Goal: Task Accomplishment & Management: Use online tool/utility

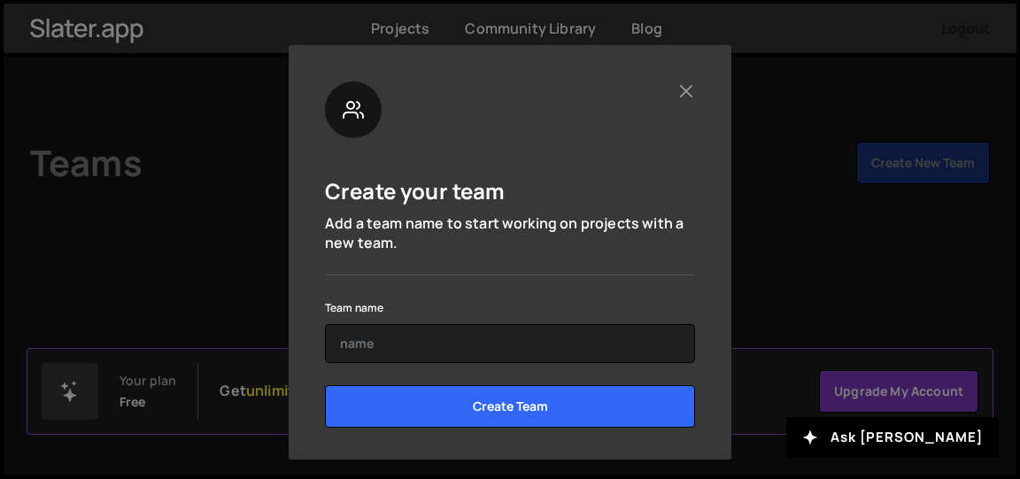
scroll to position [136, 0]
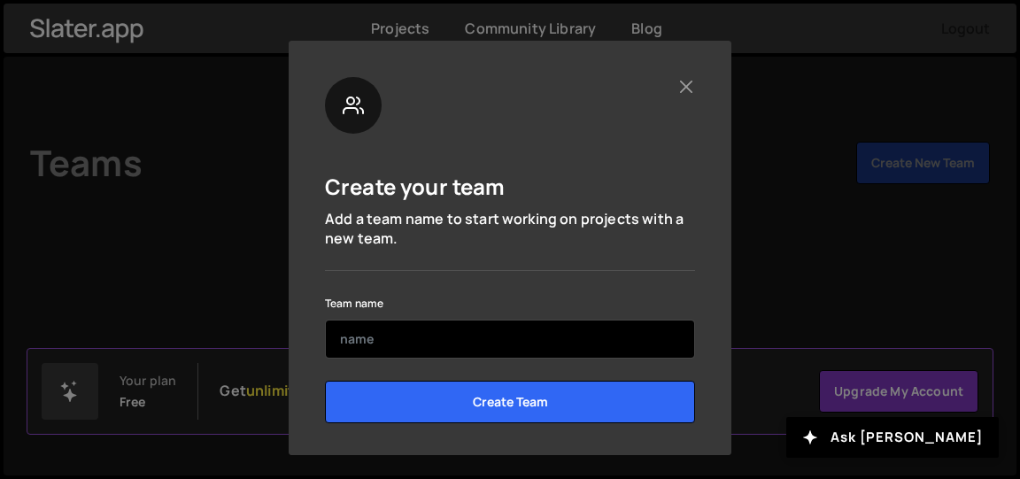
click at [367, 341] on input "text" at bounding box center [510, 339] width 370 height 39
type input "G"
type input "QEHD"
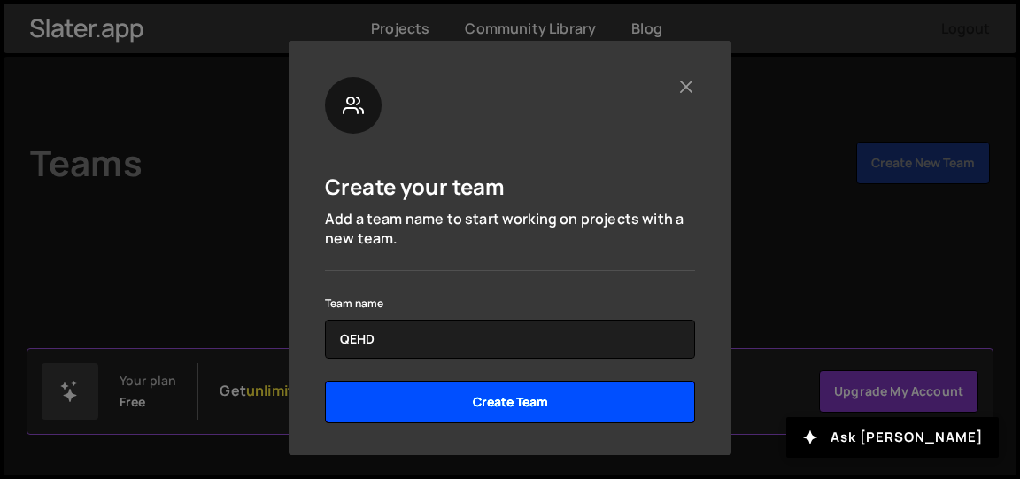
click at [514, 412] on input "Create Team" at bounding box center [510, 402] width 370 height 43
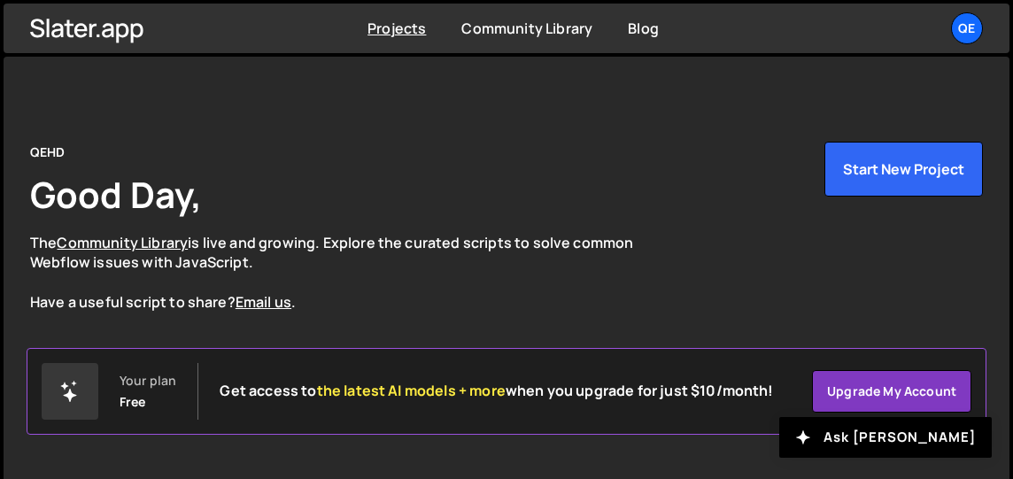
click at [393, 35] on link "Projects" at bounding box center [396, 28] width 58 height 19
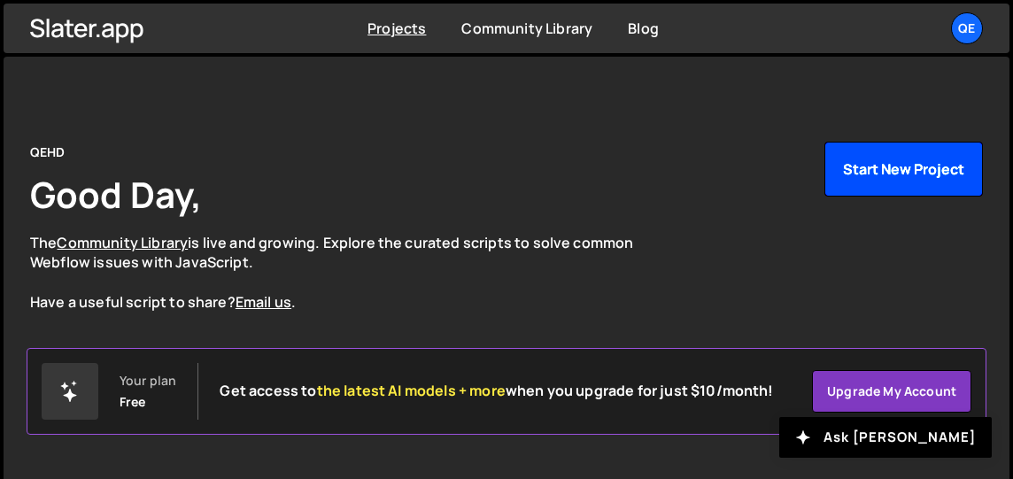
click at [863, 172] on button "Start New Project" at bounding box center [903, 169] width 158 height 55
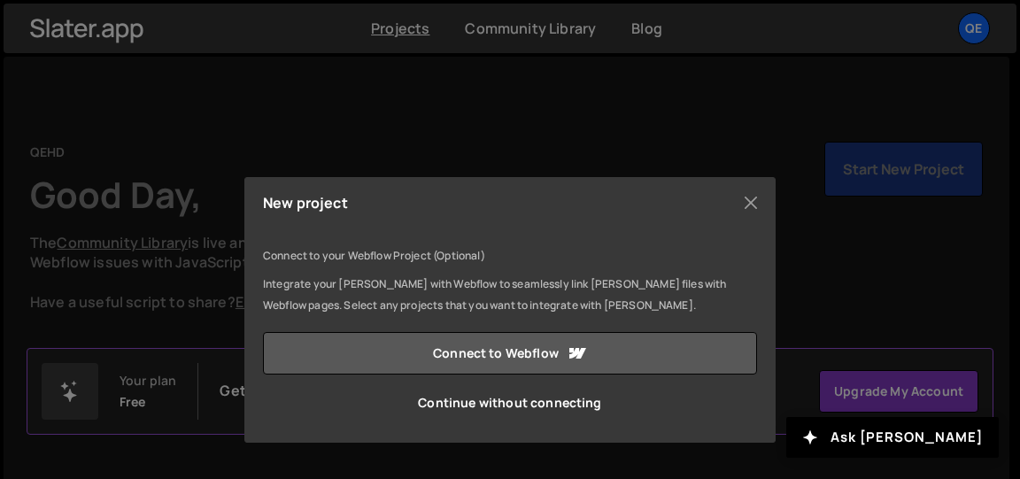
click at [530, 354] on link "Connect to Webflow" at bounding box center [510, 353] width 494 height 43
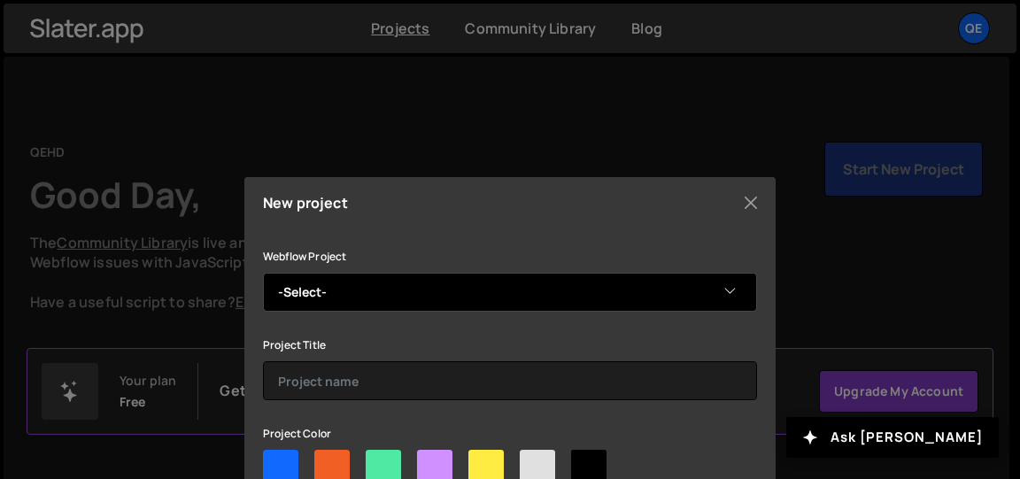
click at [729, 288] on select "-Select- Quantum Entanglement in Human-AI Development Platform" at bounding box center [510, 292] width 494 height 39
select select "68b308ccde1360479bad3af2"
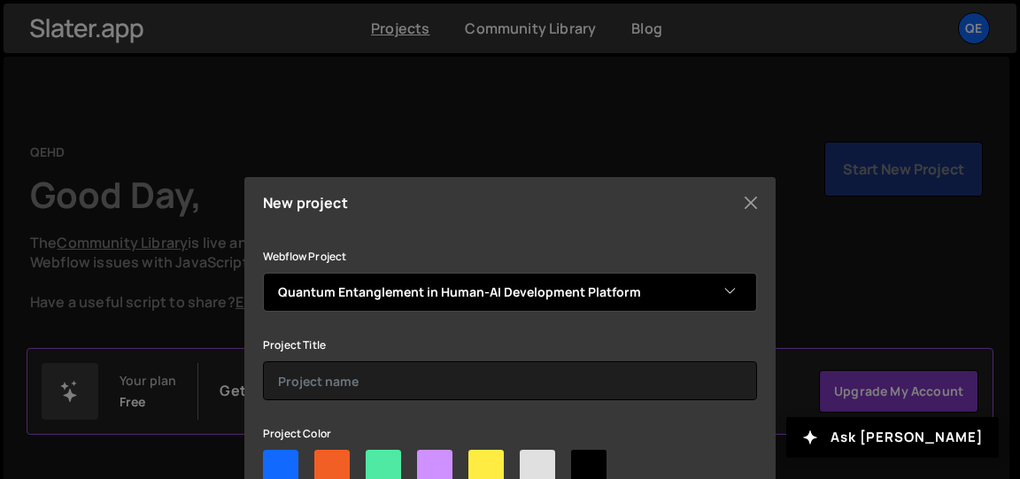
click at [263, 273] on select "-Select- Quantum Entanglement in Human-AI Development Platform" at bounding box center [510, 292] width 494 height 39
drag, startPoint x: 276, startPoint y: 287, endPoint x: 375, endPoint y: 290, distance: 98.3
click at [375, 290] on select "-Select- Quantum Entanglement in Human-AI Development Platform" at bounding box center [510, 292] width 494 height 39
click at [263, 273] on select "-Select- Quantum Entanglement in Human-AI Development Platform" at bounding box center [510, 292] width 494 height 39
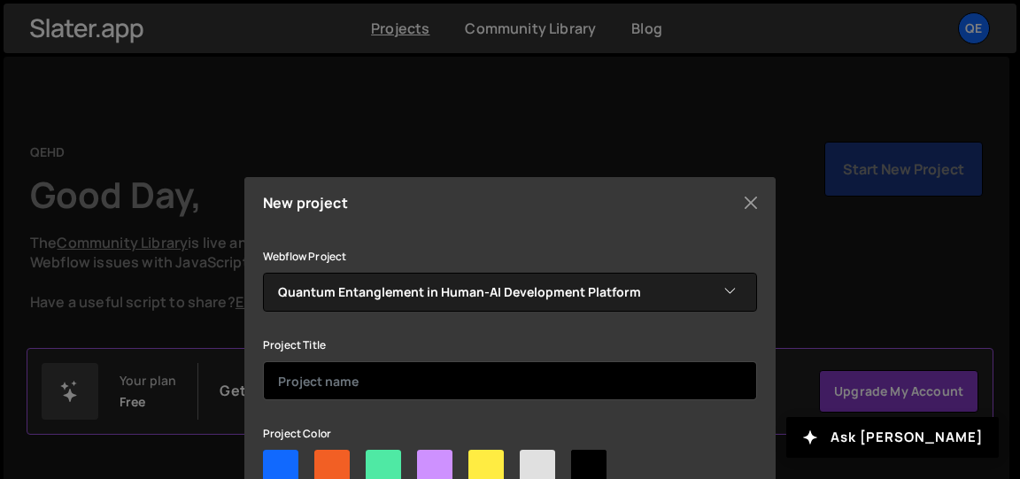
click at [347, 394] on input "text" at bounding box center [510, 380] width 494 height 39
click at [289, 382] on input "text" at bounding box center [510, 380] width 494 height 39
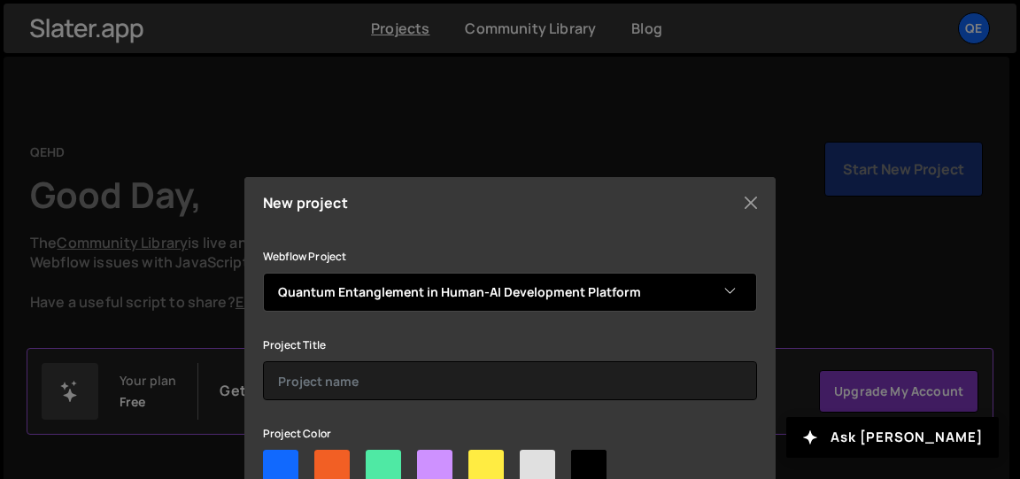
drag, startPoint x: 469, startPoint y: 291, endPoint x: 627, endPoint y: 300, distance: 157.9
click at [627, 300] on select "-Select- Quantum Entanglement in Human-AI Development Platform" at bounding box center [510, 292] width 494 height 39
drag, startPoint x: 622, startPoint y: 290, endPoint x: 345, endPoint y: 290, distance: 276.3
click at [345, 290] on select "-Select- Quantum Entanglement in Human-AI Development Platform" at bounding box center [510, 292] width 494 height 39
drag, startPoint x: 277, startPoint y: 284, endPoint x: 506, endPoint y: 275, distance: 229.5
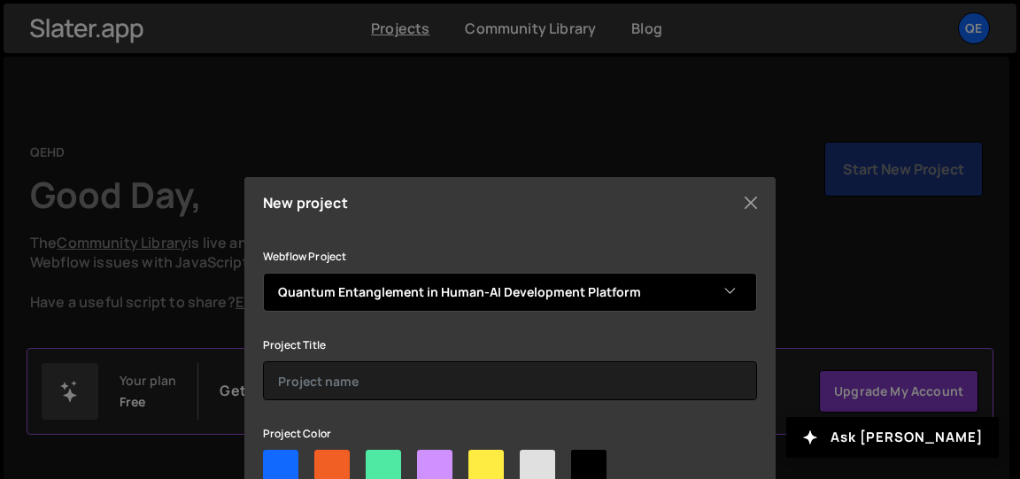
click at [506, 275] on select "-Select- Quantum Entanglement in Human-AI Development Platform" at bounding box center [510, 292] width 494 height 39
drag, startPoint x: 525, startPoint y: 275, endPoint x: 383, endPoint y: 272, distance: 142.6
click at [383, 272] on div "Webflow Project -Select- Quantum Entanglement in Human-AI Development Platform" at bounding box center [510, 278] width 494 height 66
drag, startPoint x: 283, startPoint y: 290, endPoint x: 545, endPoint y: 284, distance: 261.3
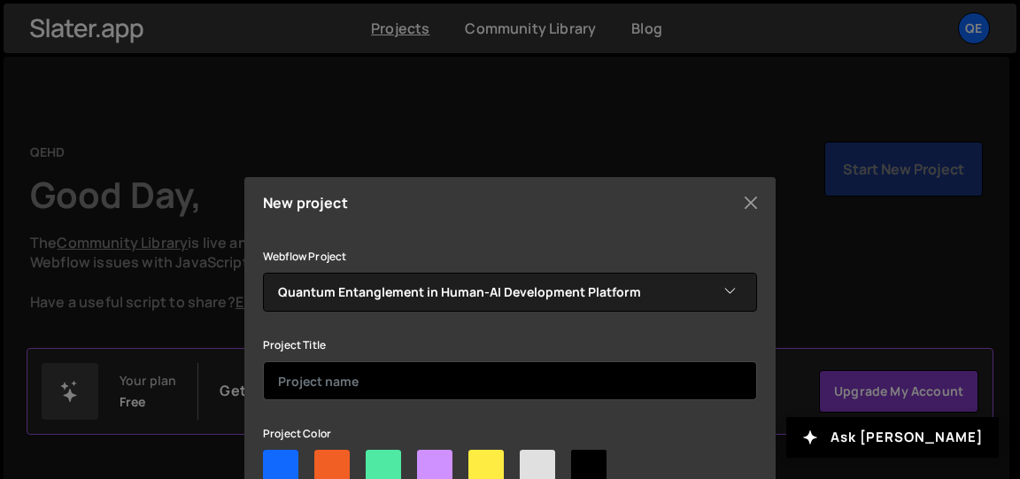
drag, startPoint x: 545, startPoint y: 284, endPoint x: 287, endPoint y: 387, distance: 277.4
click at [287, 387] on input "text" at bounding box center [510, 380] width 494 height 39
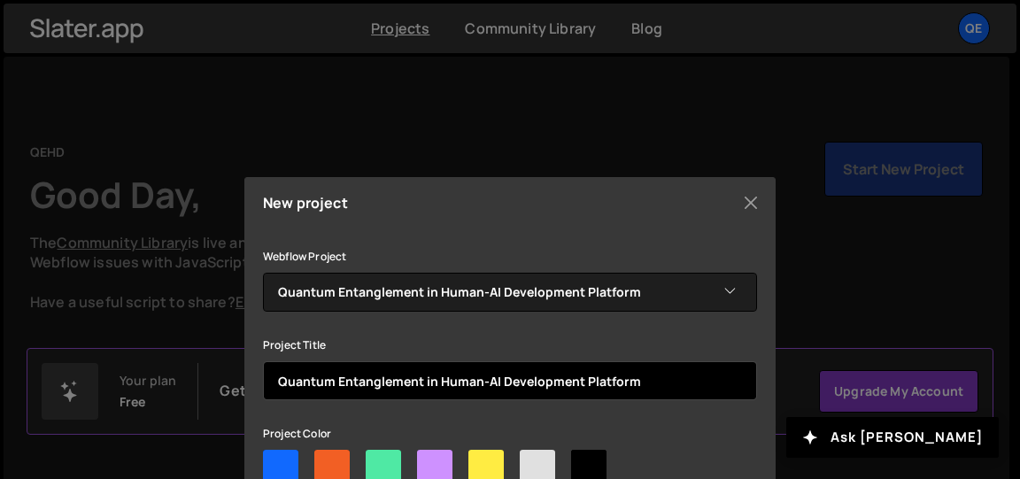
type input "Quantum Entanglement in Human-AI Development Platform"
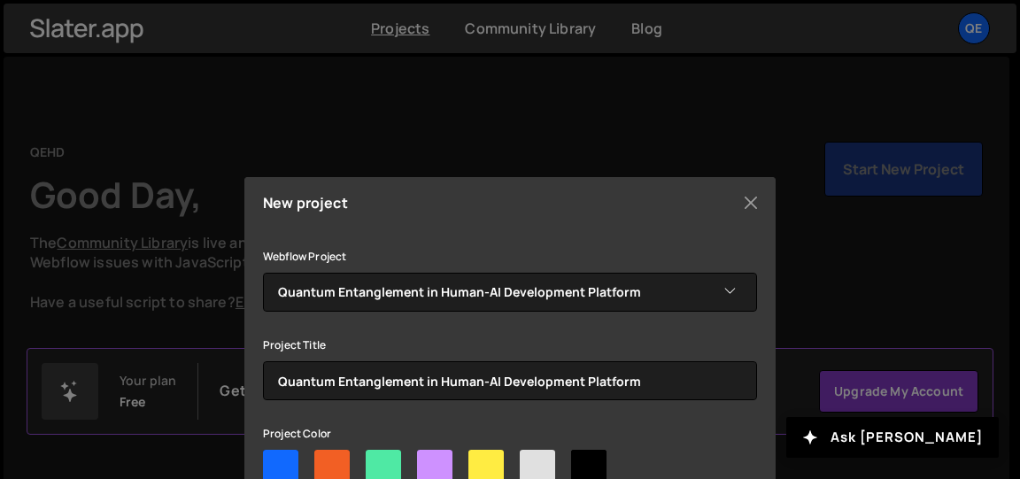
click at [845, 268] on div "New project Connect to your Webflow Project (Optional) Integrate your Slater wi…" at bounding box center [510, 239] width 1020 height 479
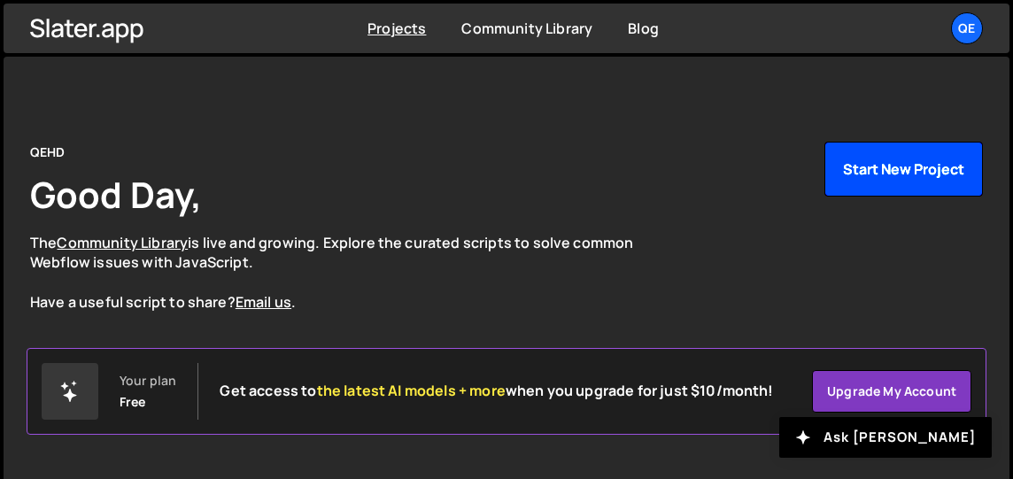
click at [882, 174] on button "Start New Project" at bounding box center [903, 169] width 158 height 55
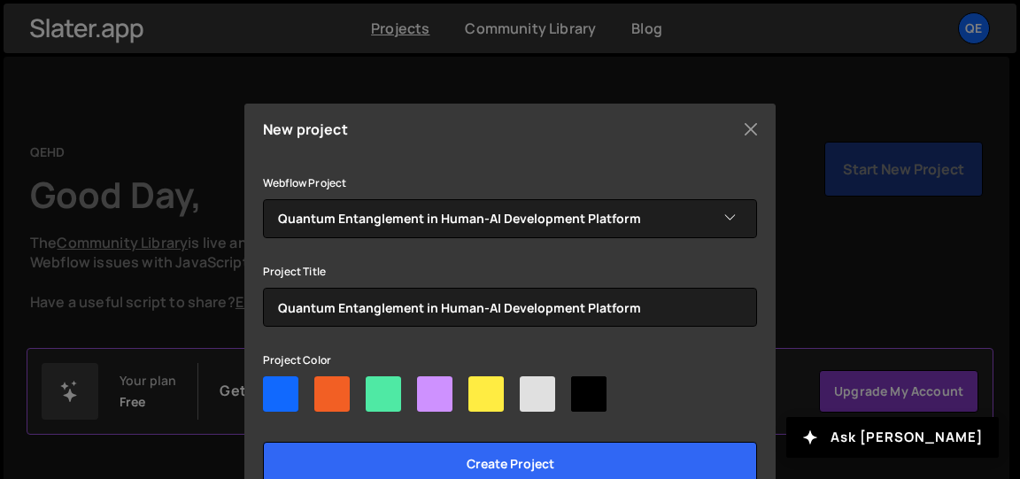
scroll to position [120, 0]
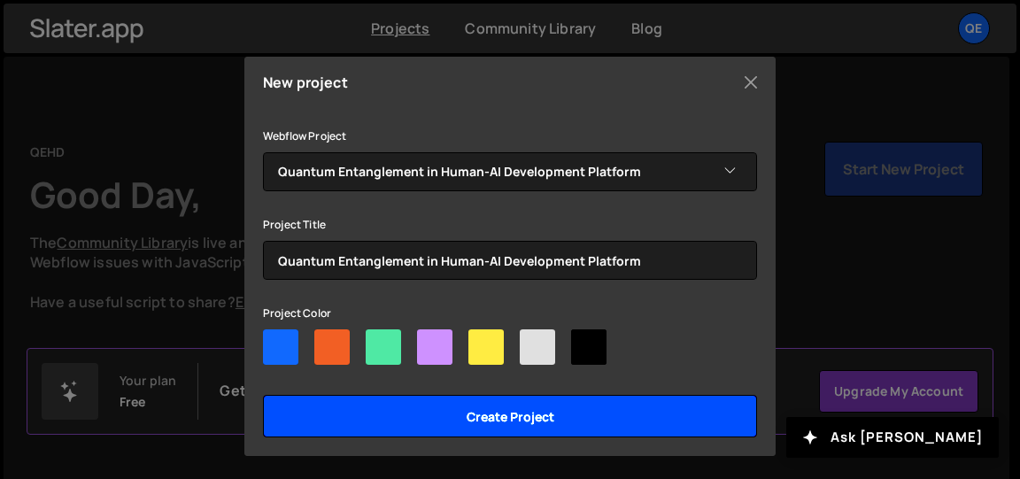
click at [493, 419] on input "Create project" at bounding box center [510, 416] width 494 height 43
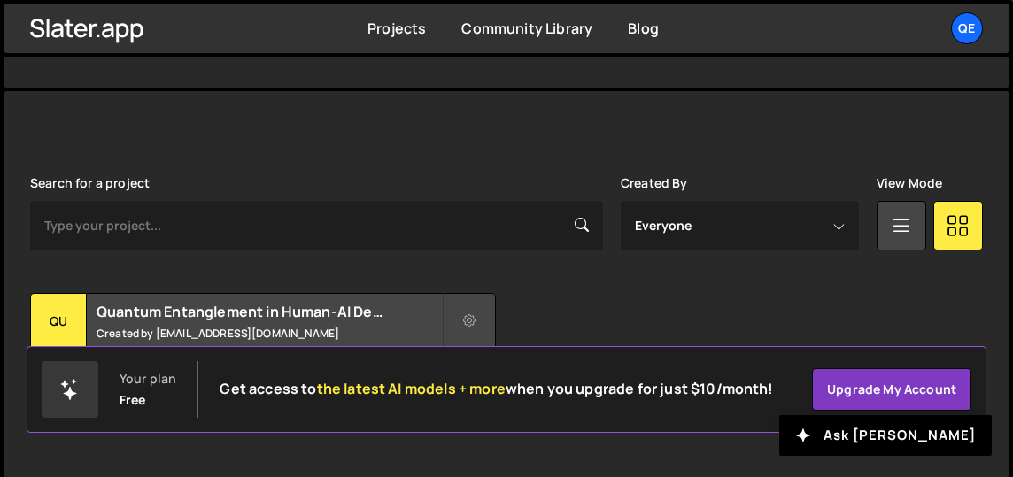
scroll to position [433, 0]
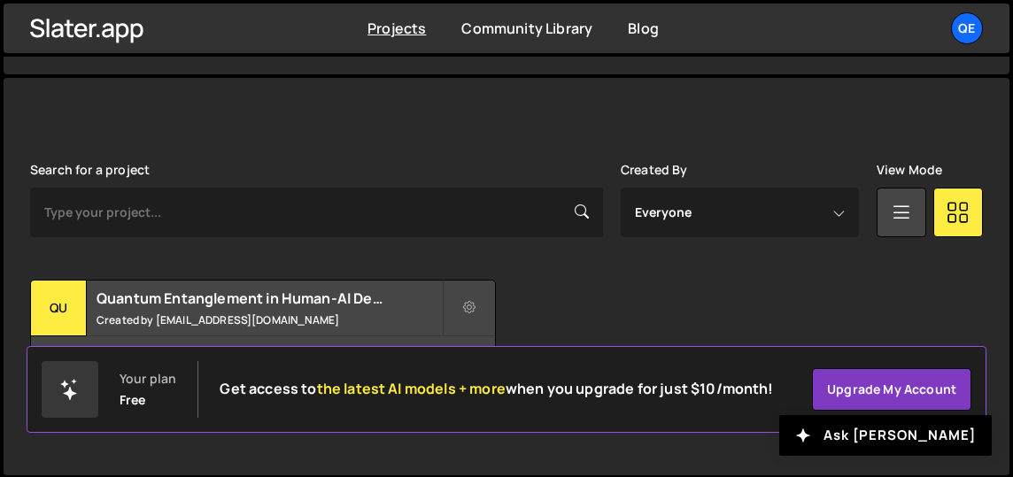
click at [463, 320] on button at bounding box center [469, 308] width 53 height 57
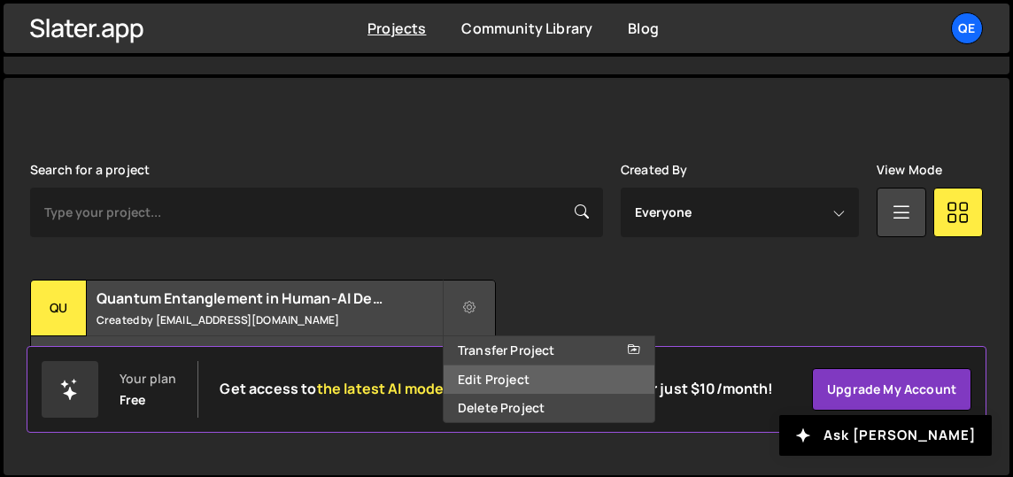
click at [499, 382] on link "Edit Project" at bounding box center [549, 380] width 211 height 28
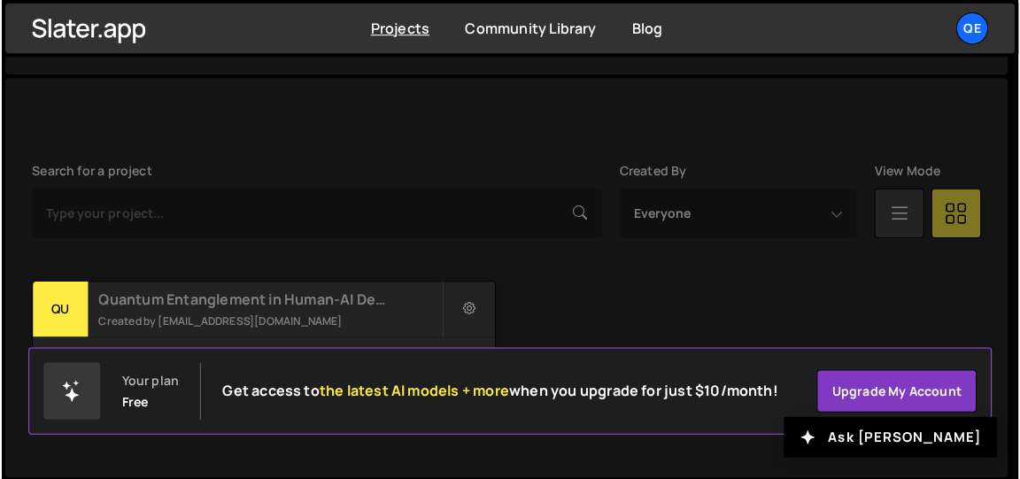
scroll to position [431, 0]
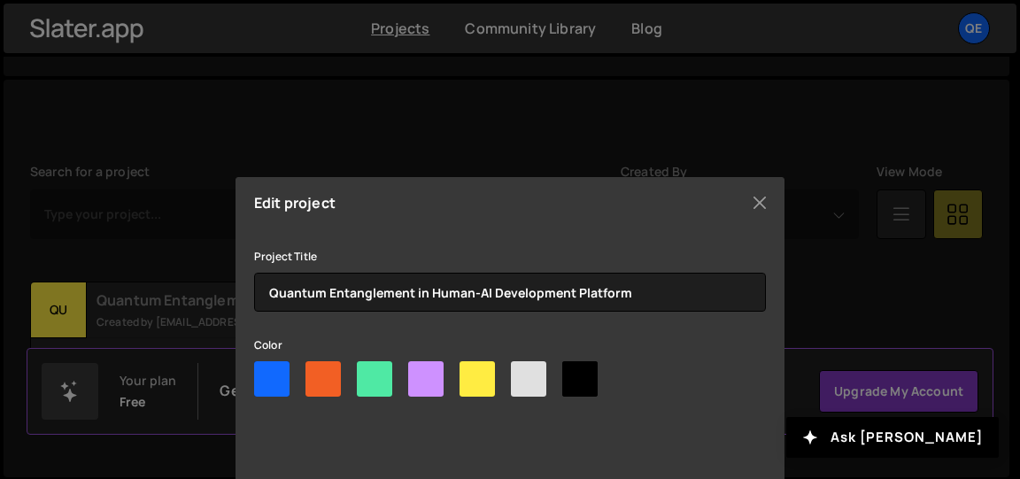
click at [524, 375] on div at bounding box center [528, 378] width 35 height 35
click at [522, 373] on input"] "radio" at bounding box center [517, 367] width 12 height 12
radio input"] "true"
click at [580, 377] on div at bounding box center [579, 378] width 35 height 35
click at [574, 373] on input"] "radio" at bounding box center [568, 367] width 12 height 12
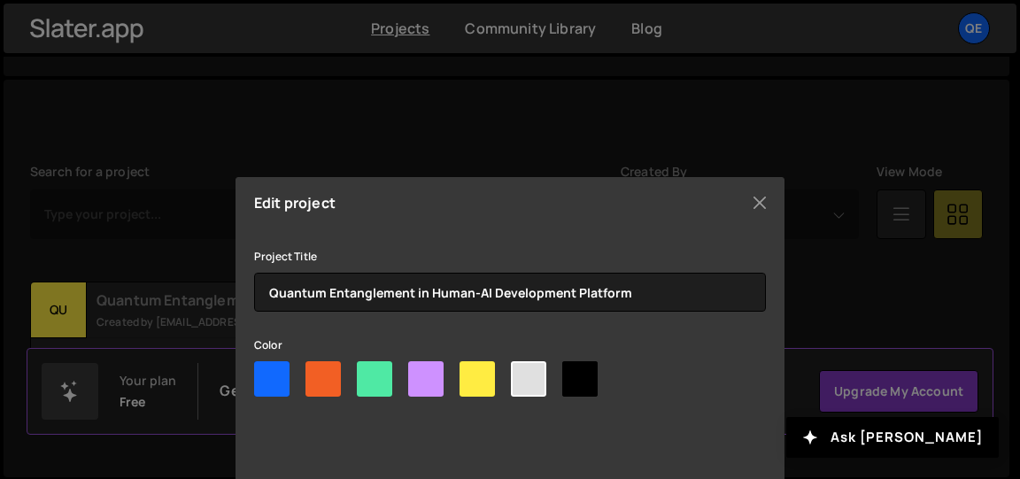
radio input"] "true"
click at [580, 377] on div at bounding box center [579, 378] width 35 height 35
click at [574, 373] on input"] "radio" at bounding box center [568, 367] width 12 height 12
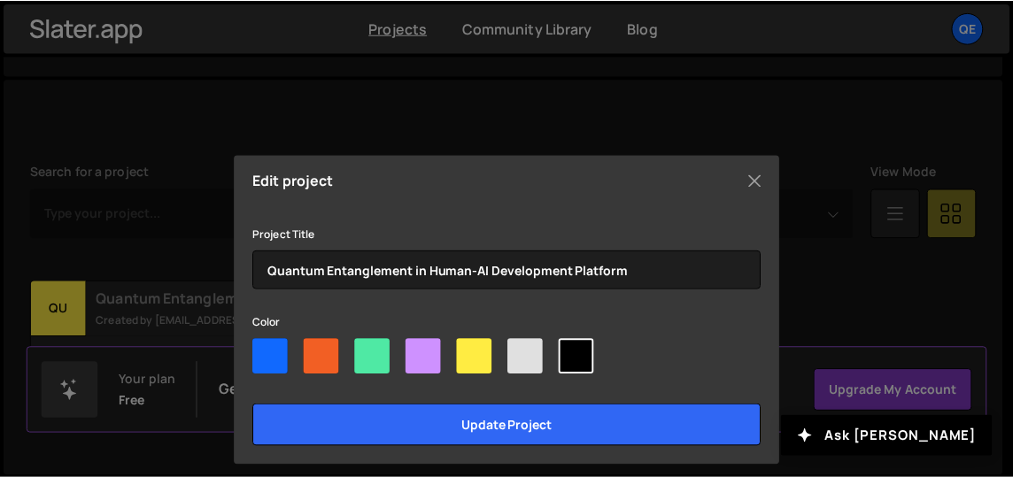
scroll to position [33, 0]
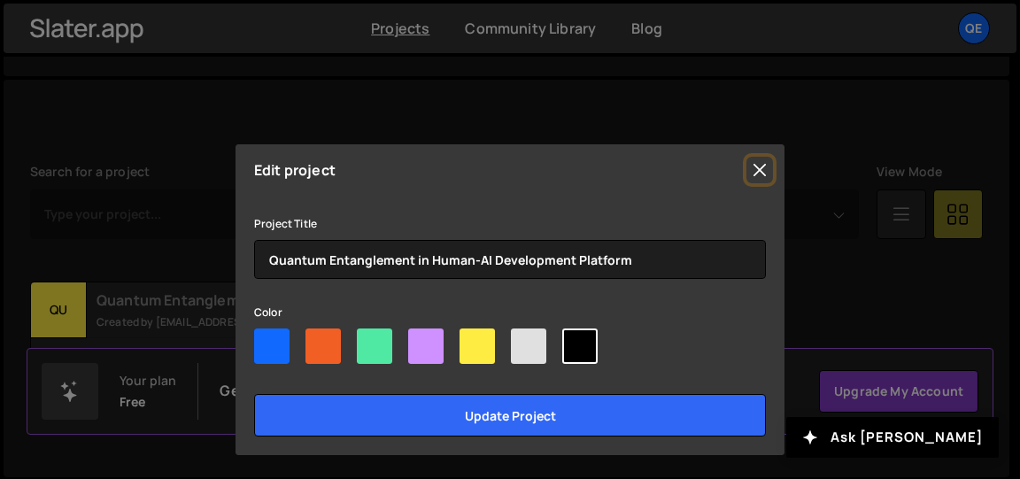
click at [752, 165] on button "Close" at bounding box center [759, 170] width 27 height 27
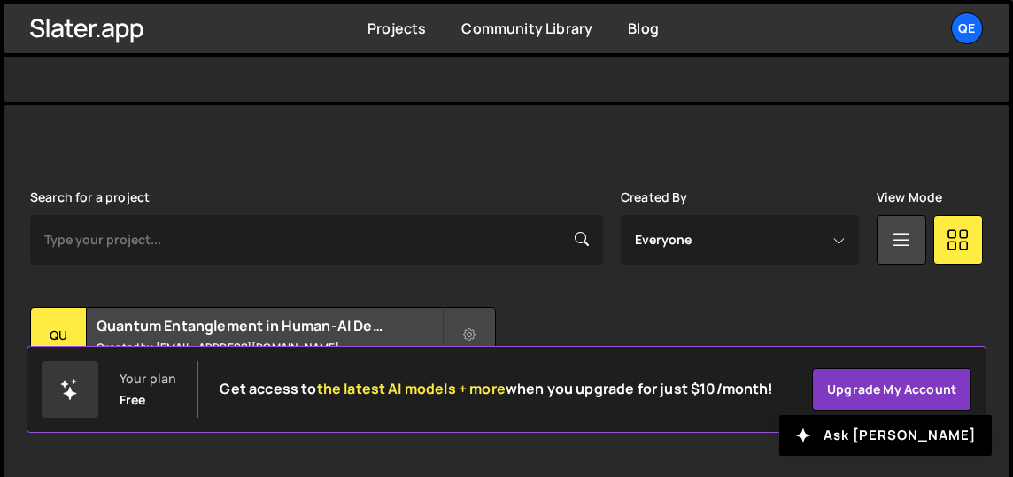
scroll to position [433, 0]
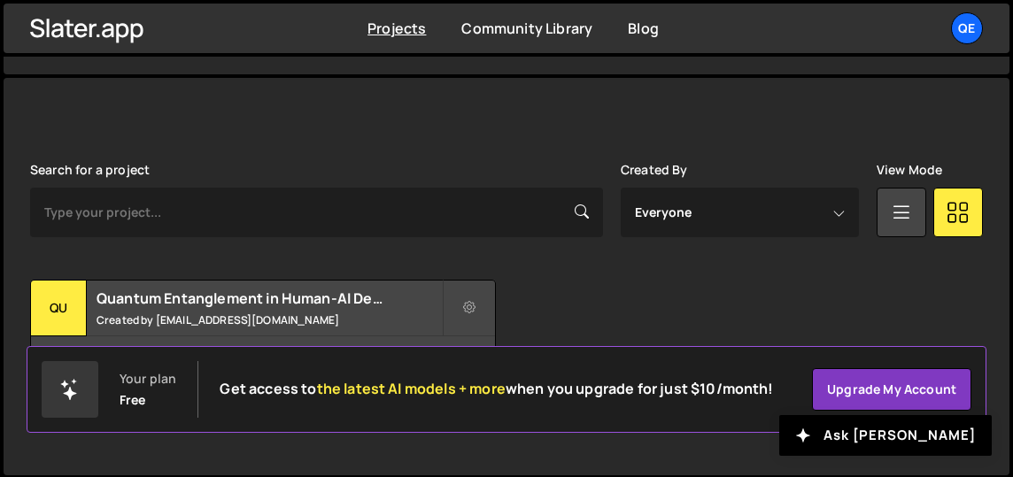
click at [950, 210] on icon at bounding box center [958, 212] width 23 height 32
click at [899, 210] on icon at bounding box center [901, 212] width 23 height 32
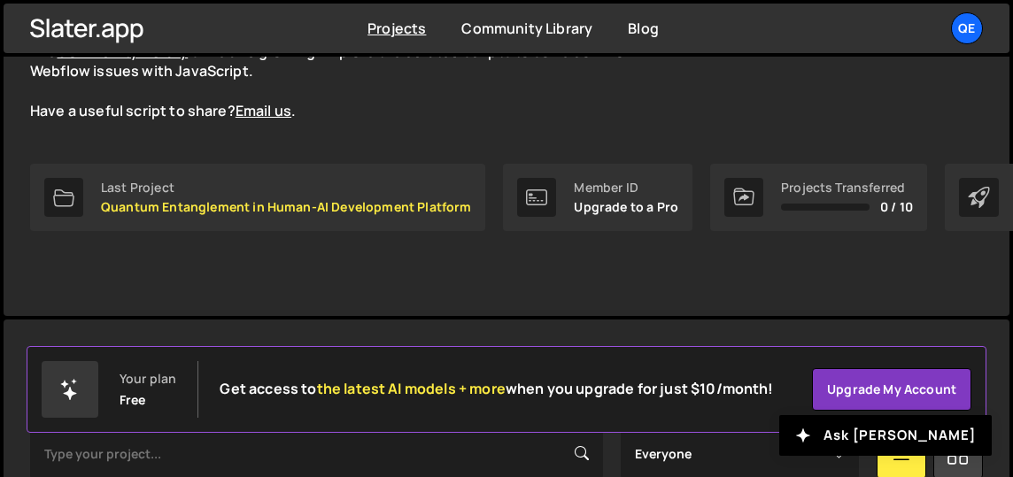
scroll to position [190, 0]
click at [313, 208] on p "Quantum Entanglement in Human-AI Development Platform" at bounding box center [286, 208] width 370 height 14
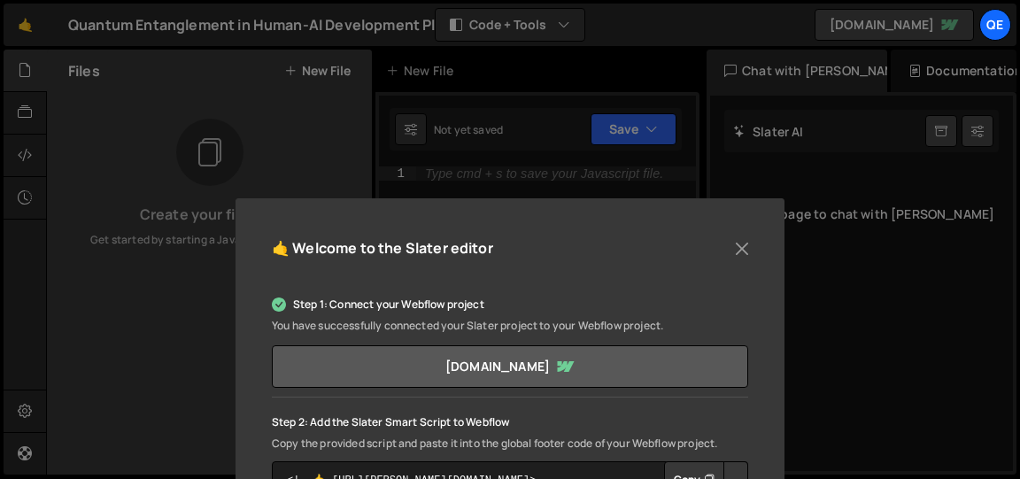
click at [437, 369] on link "quantum-entanglement-in-human-ai-develo.webflow.io" at bounding box center [510, 366] width 476 height 43
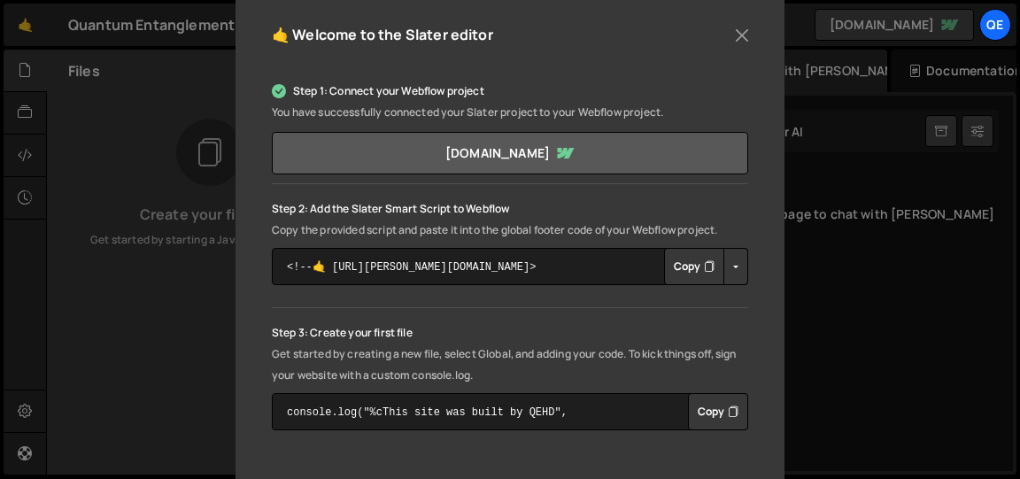
scroll to position [221, 0]
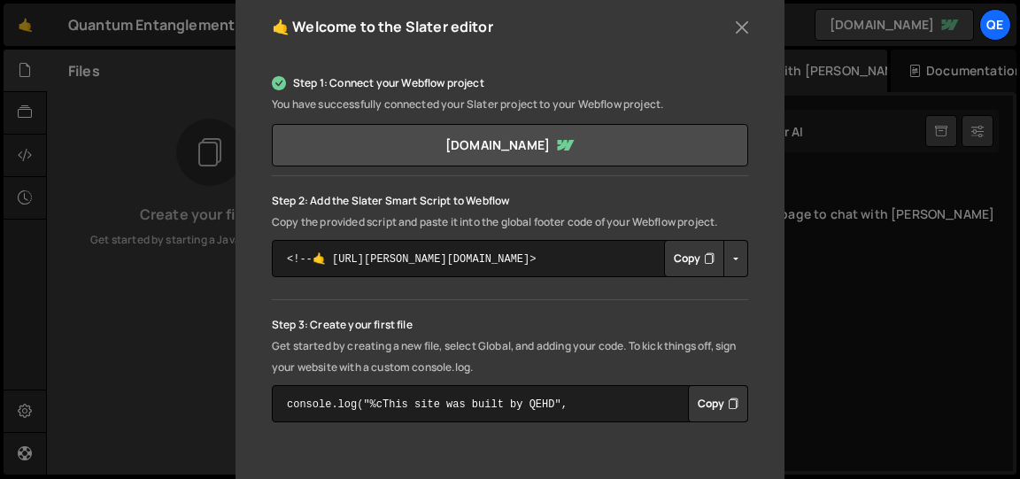
click at [723, 405] on button "Copy" at bounding box center [718, 403] width 60 height 37
click at [130, 296] on div "🤙 Welcome to the Slater editor Step 1: Connect your Webflow project You have su…" at bounding box center [510, 239] width 1020 height 479
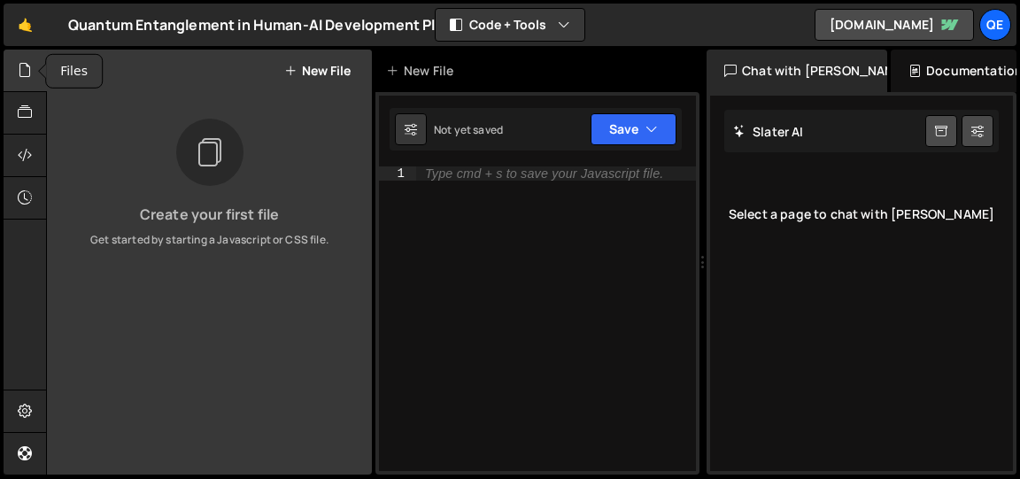
click at [25, 70] on icon at bounding box center [25, 69] width 14 height 19
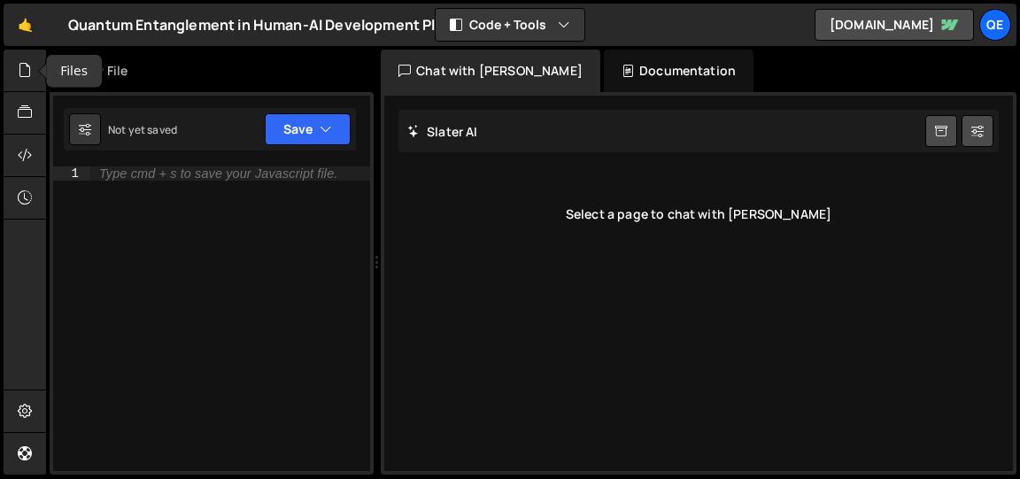
click at [25, 70] on icon at bounding box center [25, 69] width 14 height 19
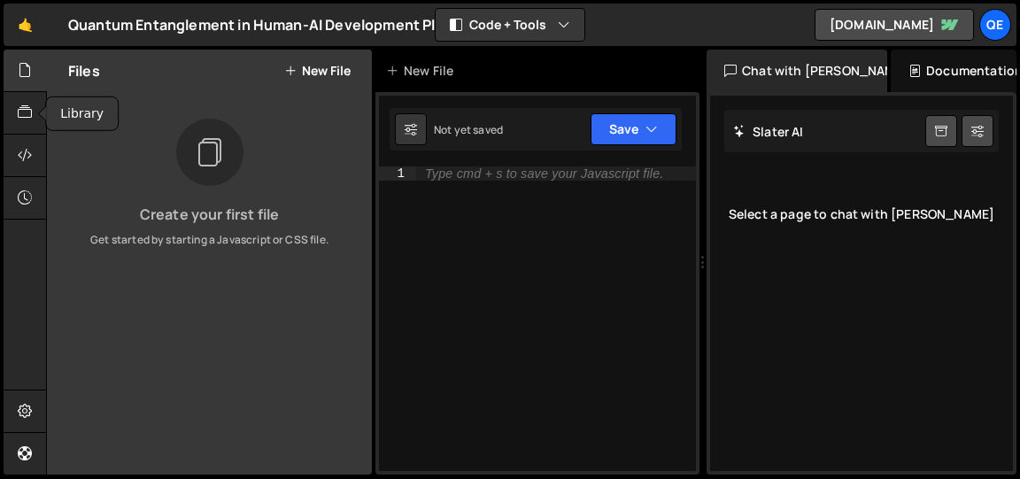
click at [24, 124] on div at bounding box center [25, 113] width 43 height 43
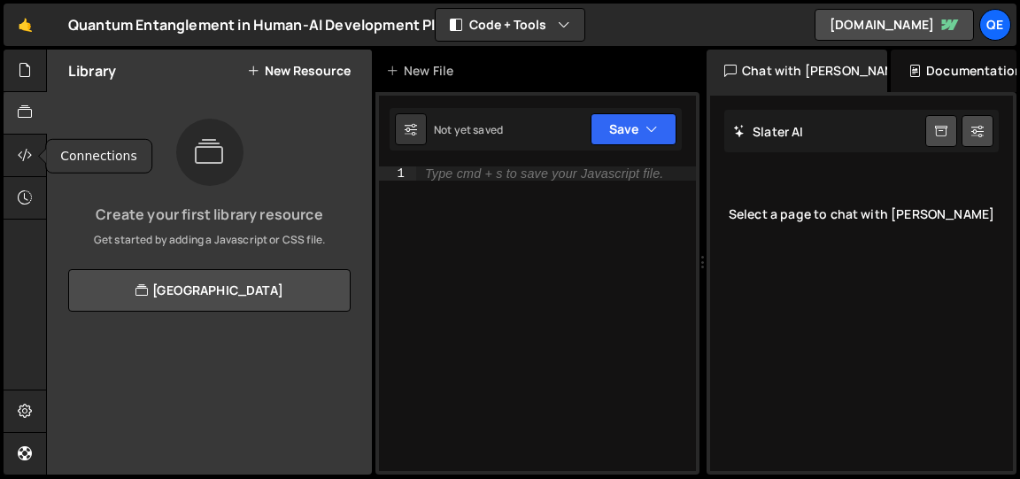
click at [26, 159] on icon at bounding box center [25, 154] width 14 height 19
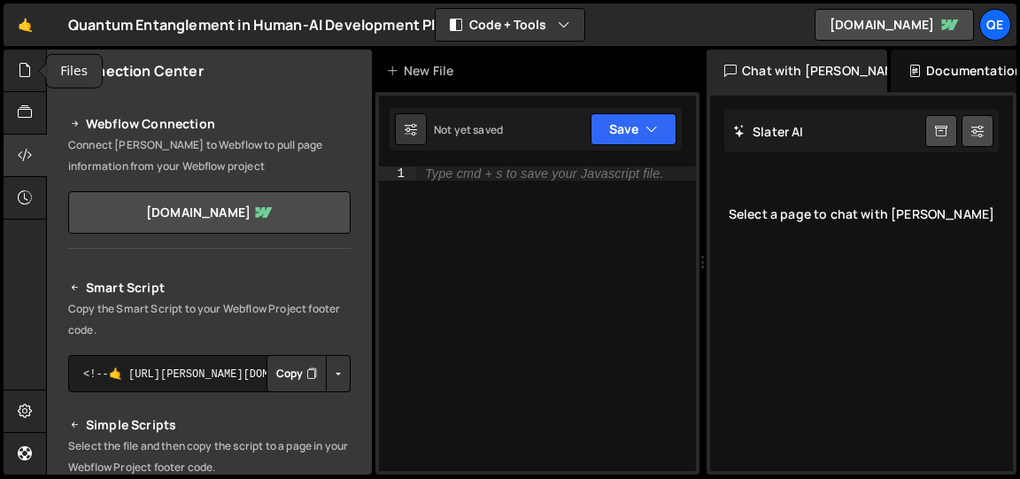
click at [23, 66] on icon at bounding box center [25, 69] width 14 height 19
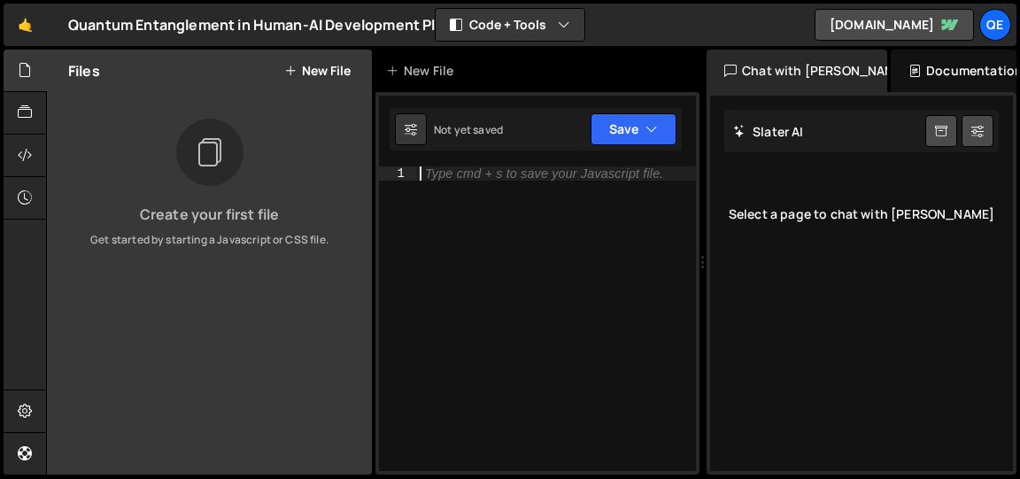
click at [605, 269] on div "Type cmd + s to save your Javascript file." at bounding box center [556, 332] width 280 height 333
click at [646, 127] on icon "button" at bounding box center [651, 129] width 12 height 18
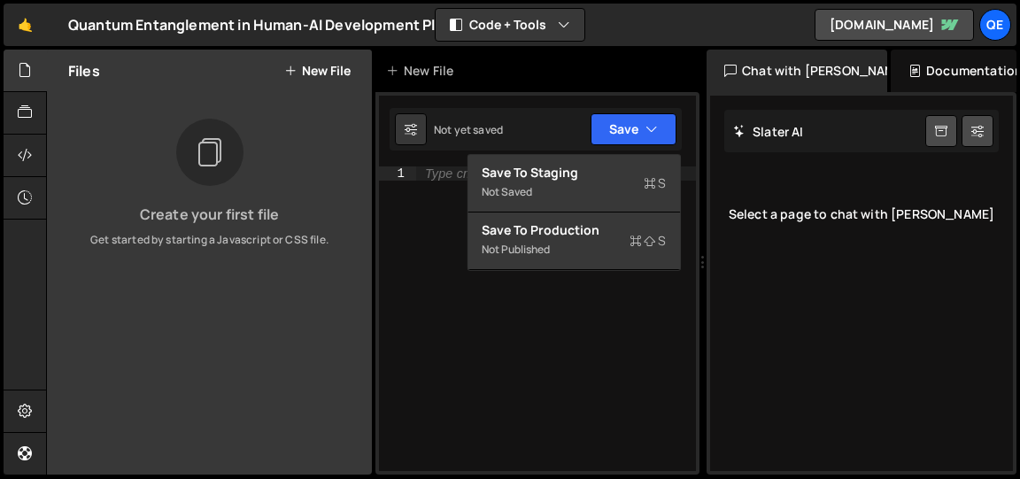
click at [228, 307] on div "Files New File Create your first file Get started by starting a Javascript or C…" at bounding box center [209, 262] width 325 height 425
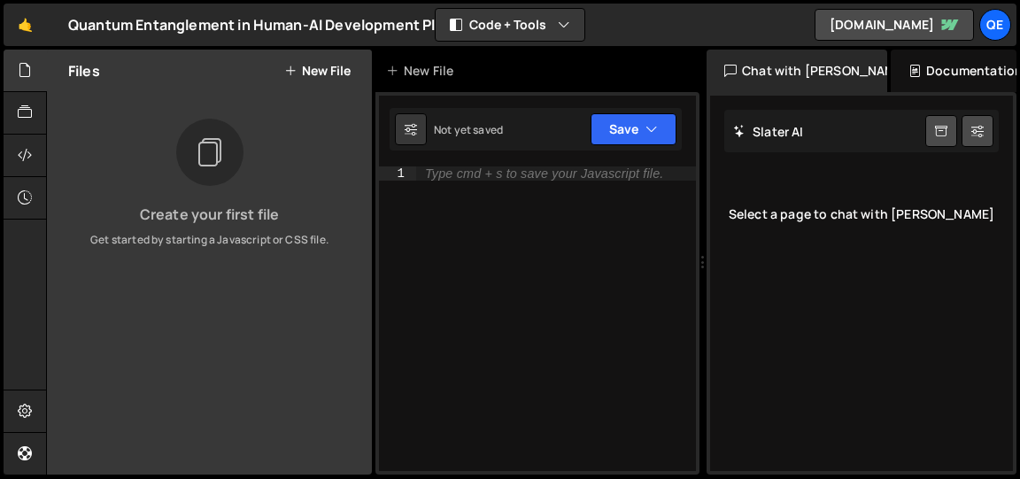
click at [14, 251] on div at bounding box center [25, 263] width 43 height 426
click at [583, 251] on div "Type cmd + s to save your Javascript file." at bounding box center [556, 332] width 280 height 333
click at [619, 70] on div "New File" at bounding box center [537, 71] width 324 height 43
click at [638, 120] on button "Save" at bounding box center [634, 129] width 86 height 32
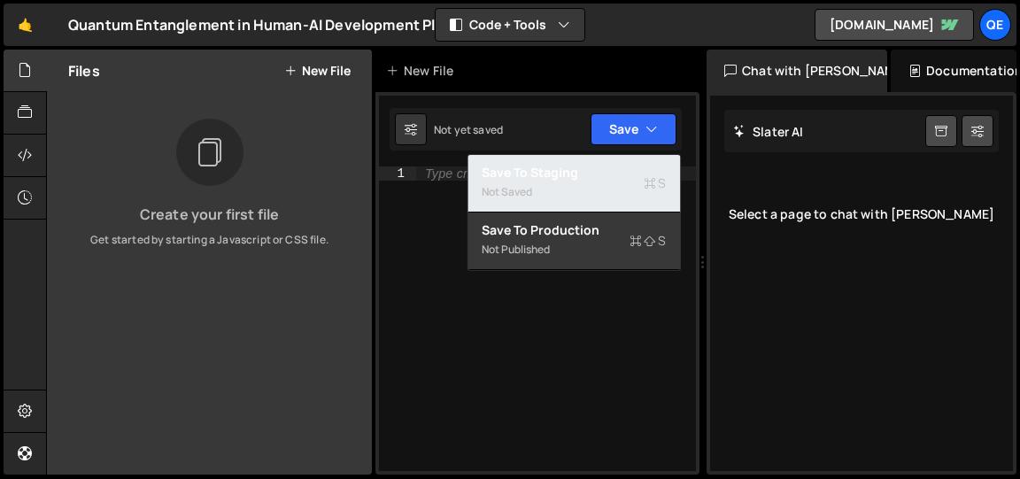
click at [583, 172] on div "Save to Staging S" at bounding box center [574, 173] width 184 height 18
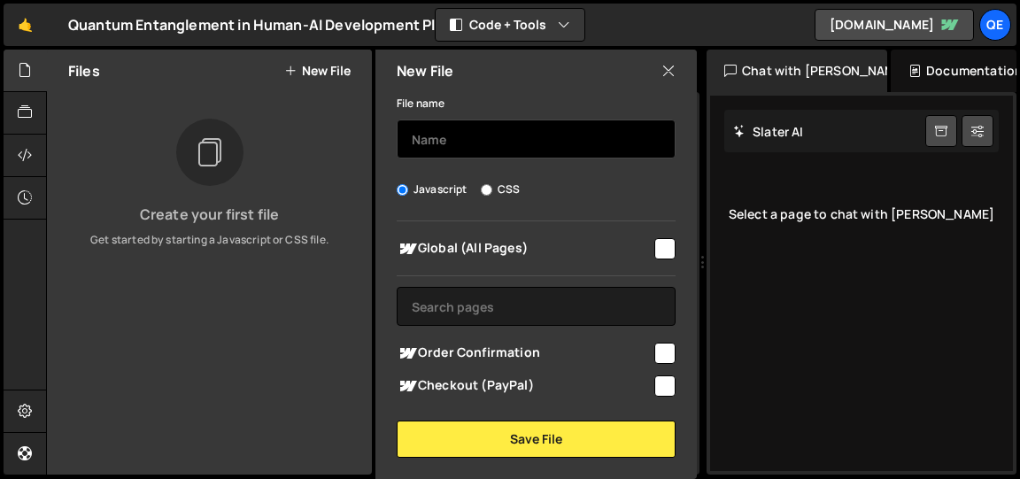
click at [460, 145] on input "text" at bounding box center [536, 139] width 279 height 39
type input "QEHDstage"
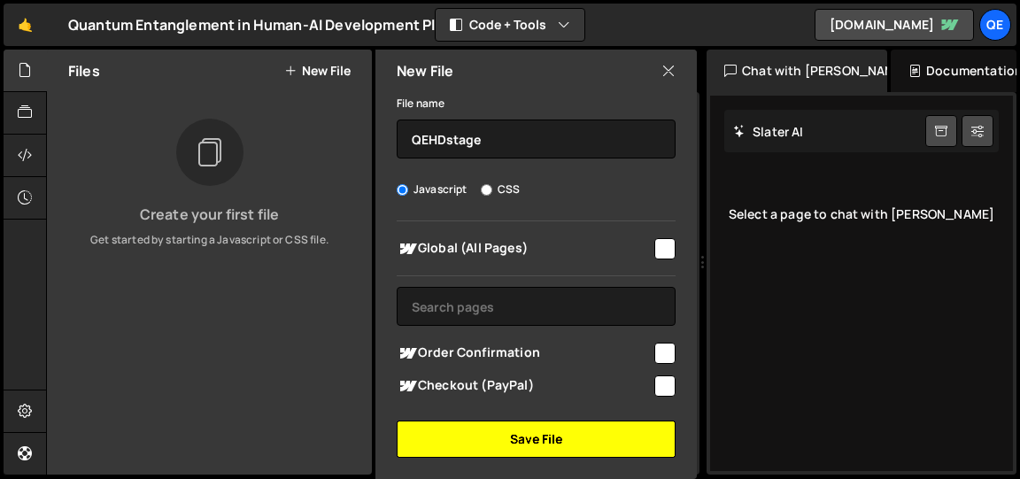
click at [515, 453] on button "Save File" at bounding box center [536, 439] width 279 height 37
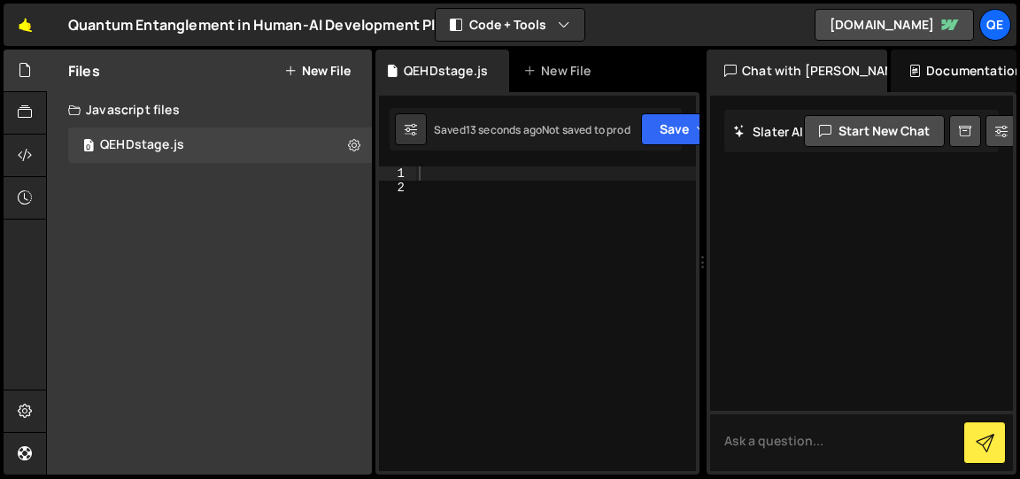
click at [27, 24] on link "🤙" at bounding box center [25, 25] width 43 height 43
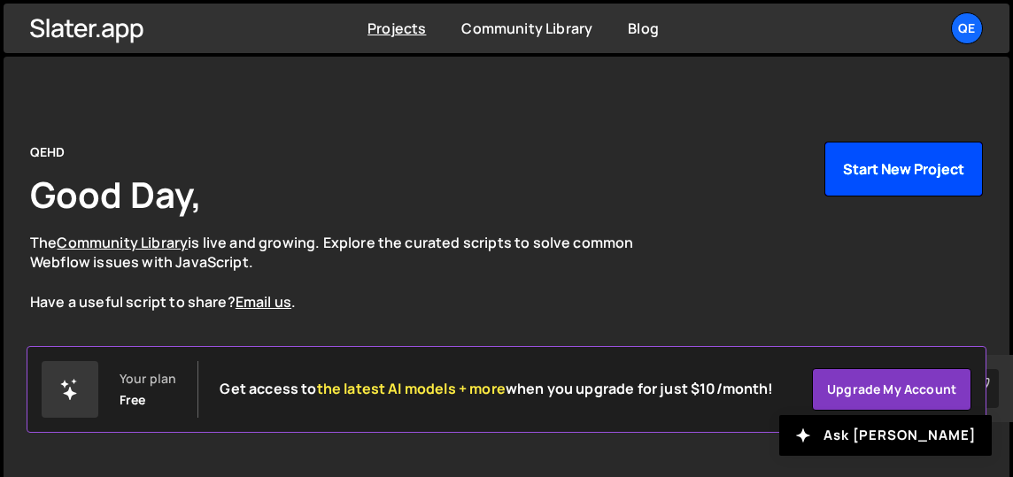
click at [889, 173] on button "Start New Project" at bounding box center [903, 169] width 158 height 55
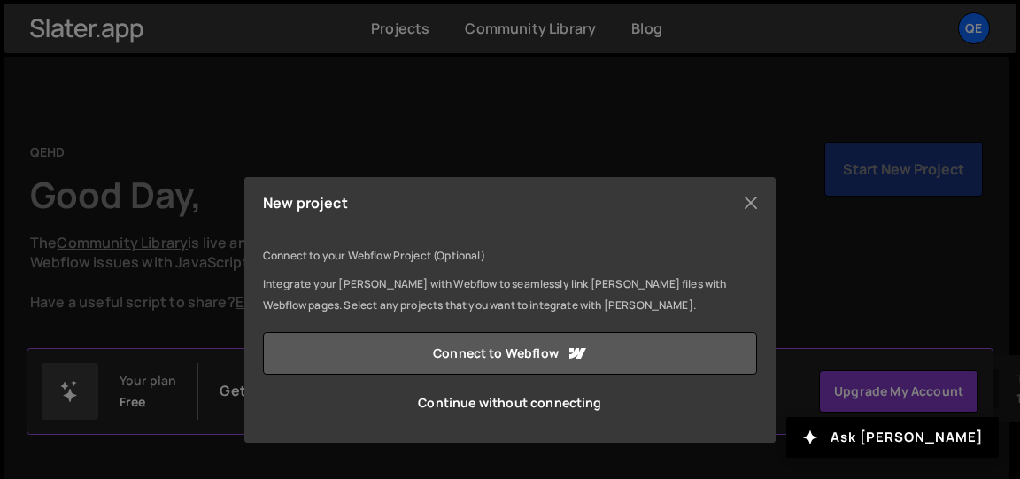
click at [525, 352] on link "Connect to Webflow" at bounding box center [510, 353] width 494 height 43
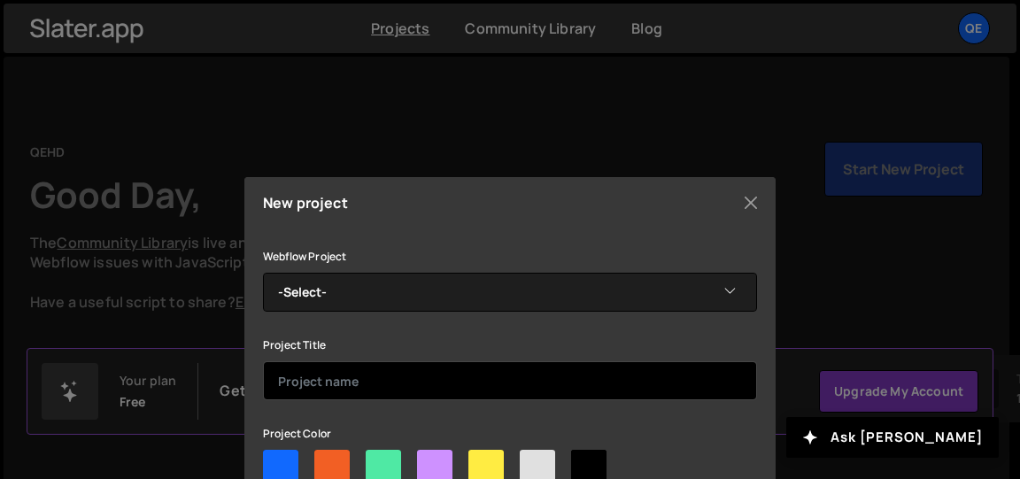
click at [350, 380] on input "text" at bounding box center [510, 380] width 494 height 39
type input "Quantum Entanglement in Human-AI Development Platform"
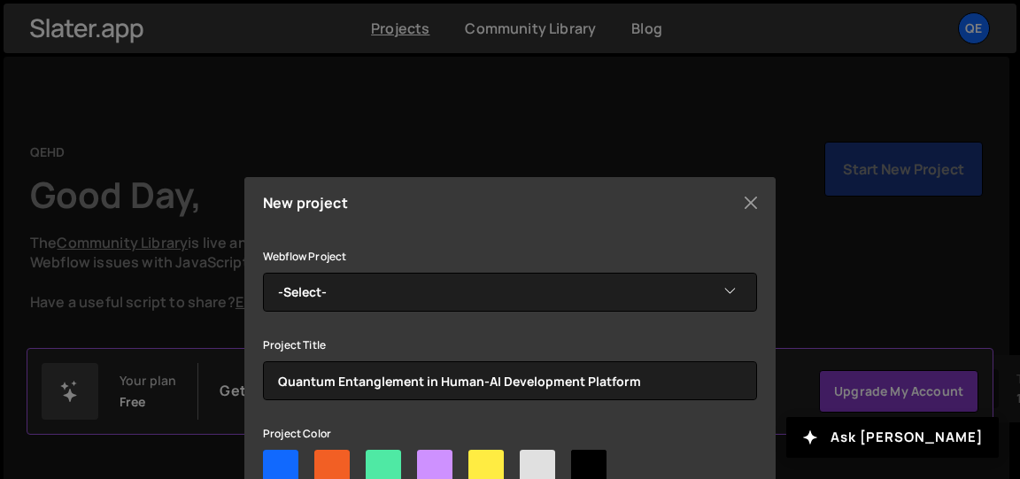
click at [892, 331] on div "New project Connect to your Webflow Project (Optional) Integrate your Slater wi…" at bounding box center [510, 239] width 1020 height 479
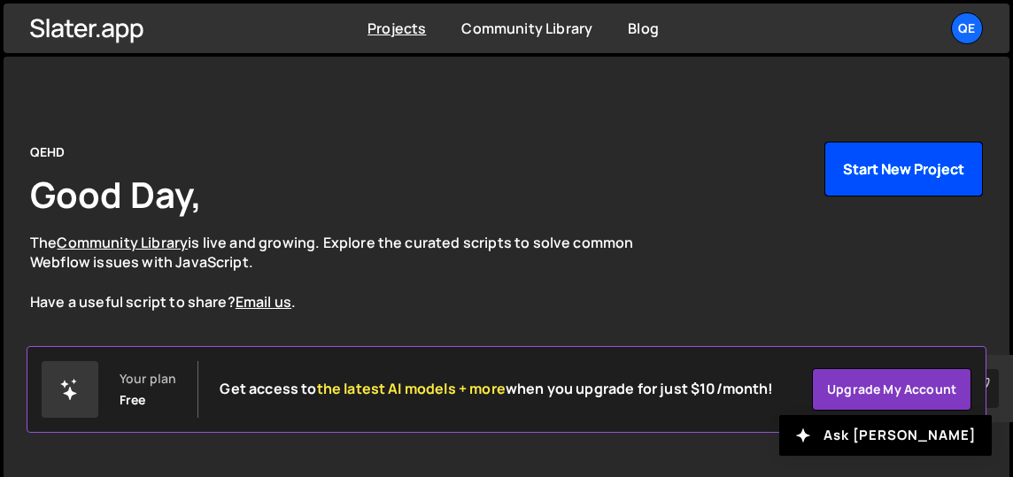
click at [880, 176] on button "Start New Project" at bounding box center [903, 169] width 158 height 55
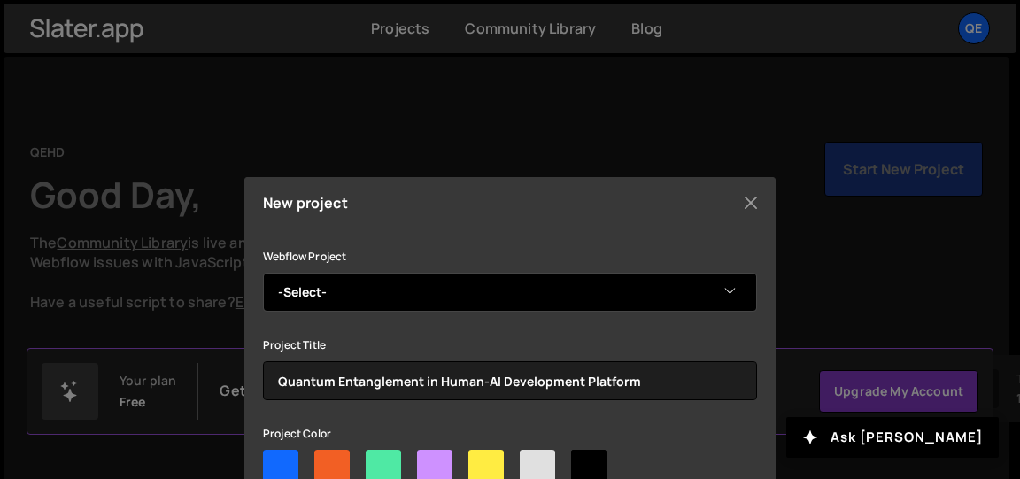
click at [351, 284] on select "-Select- Quantum Entanglement in Human-AI Development Platform" at bounding box center [510, 292] width 494 height 39
select select "68b308ccde1360479bad3af2"
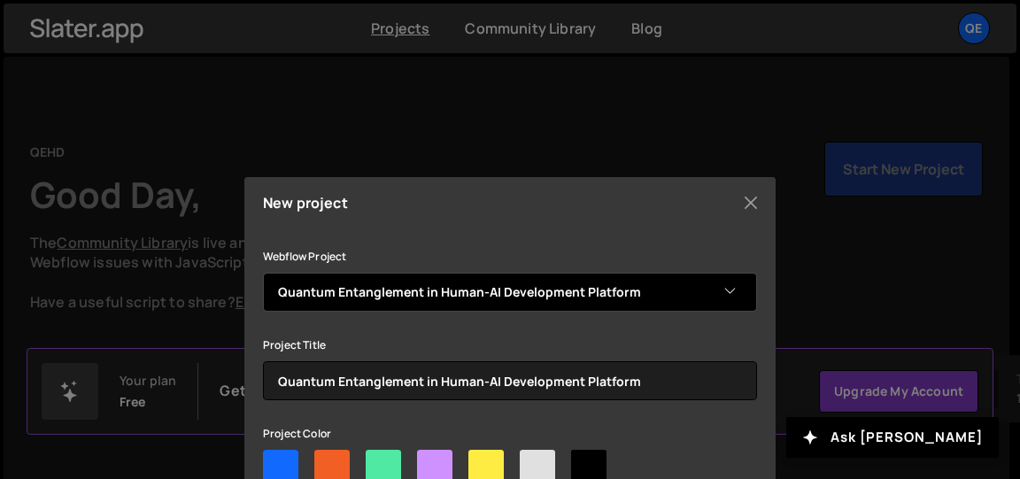
click at [263, 273] on select "-Select- Quantum Entanglement in Human-AI Development Platform" at bounding box center [510, 292] width 494 height 39
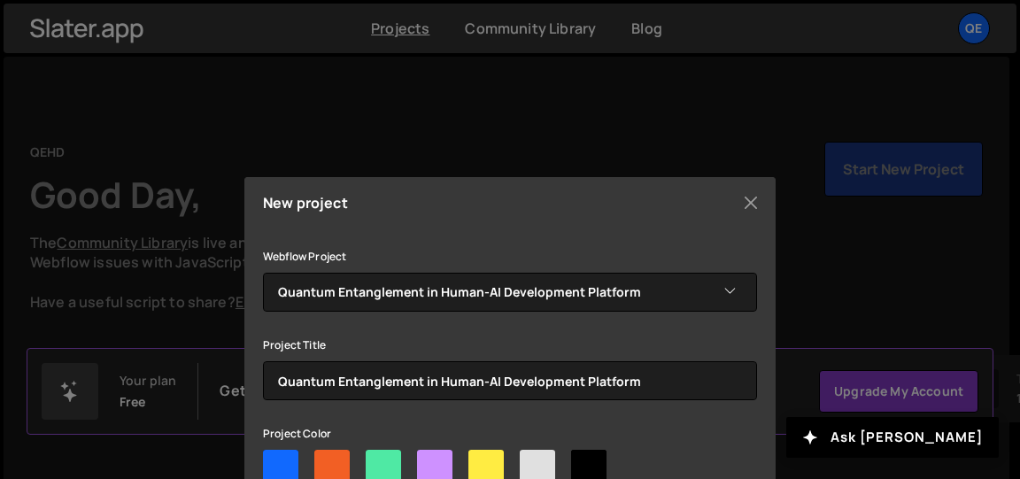
click at [870, 298] on div "New project Connect to your Webflow Project (Optional) Integrate your Slater wi…" at bounding box center [510, 239] width 1020 height 479
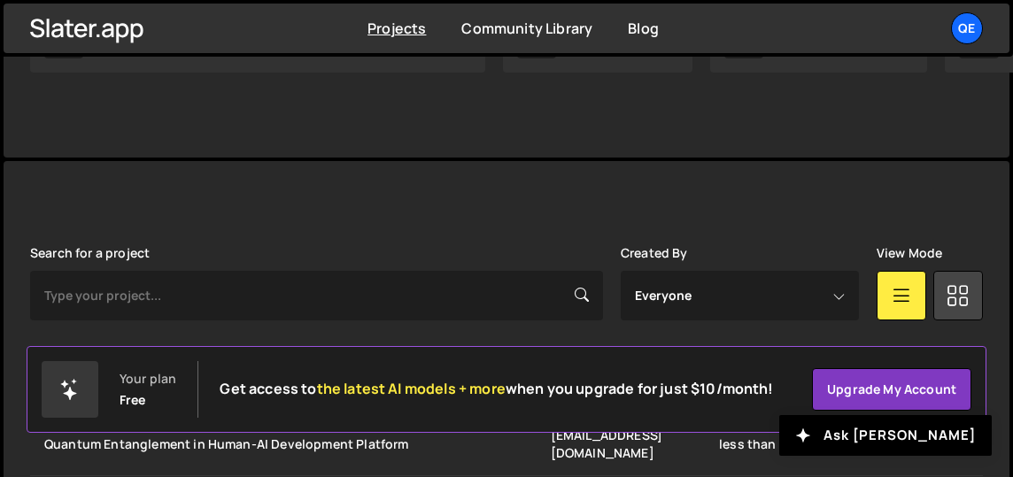
scroll to position [420, 0]
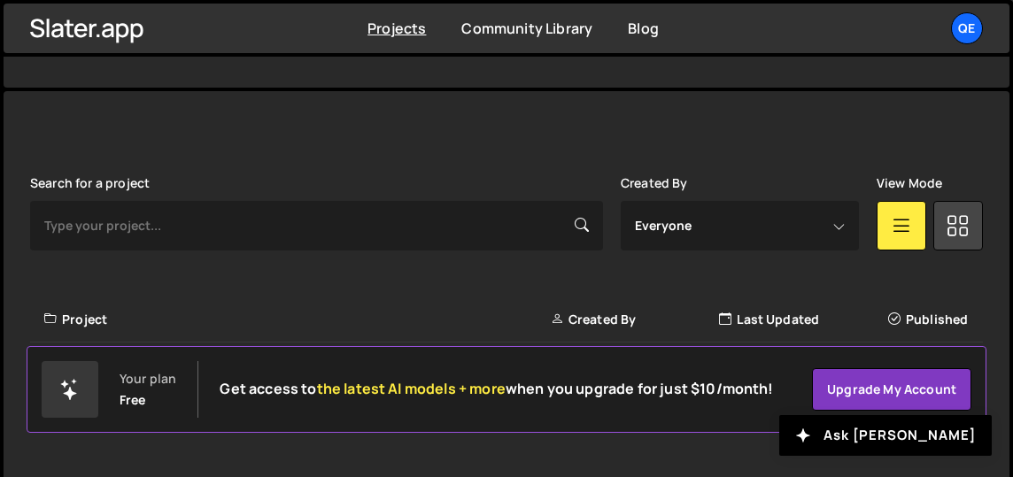
click at [322, 259] on div "Search for a project Created By Everyone hodgens0411@gmail.com View Mode Transf…" at bounding box center [506, 291] width 953 height 231
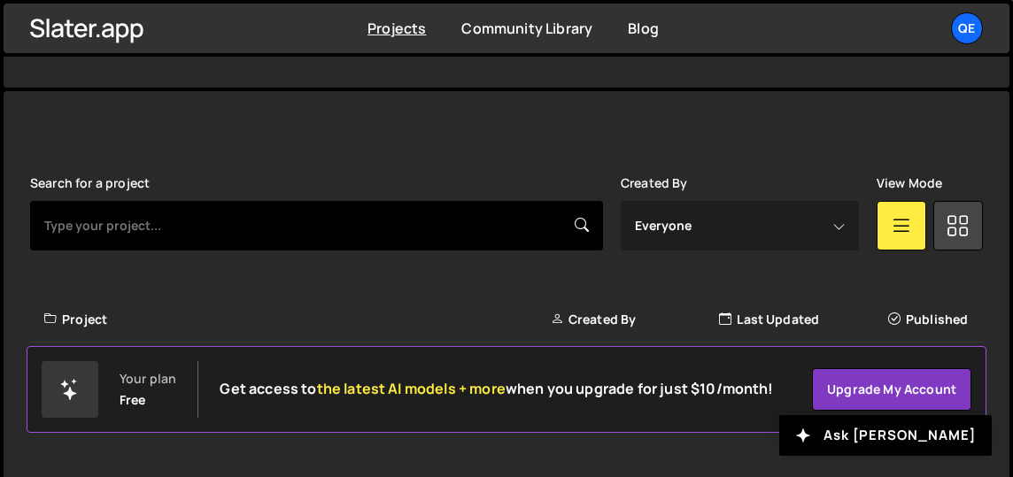
click at [197, 236] on input "text" at bounding box center [316, 226] width 573 height 50
click at [574, 219] on input "text" at bounding box center [316, 226] width 573 height 50
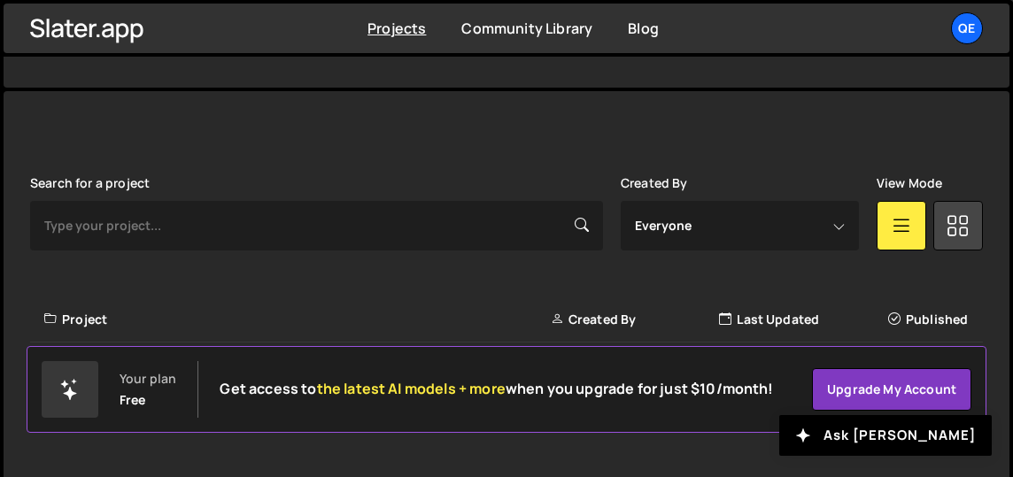
click at [914, 229] on link at bounding box center [902, 226] width 50 height 50
click at [889, 231] on link at bounding box center [902, 226] width 50 height 50
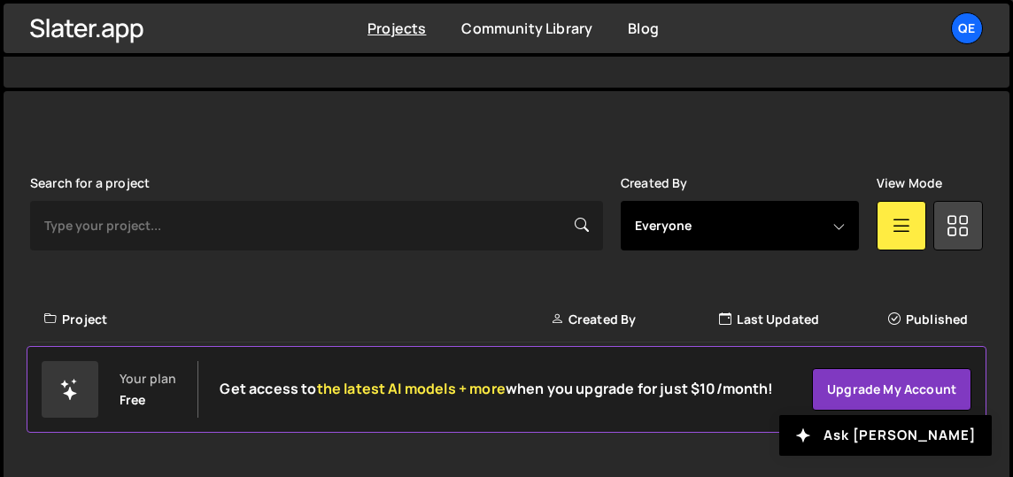
click at [837, 225] on select "Everyone hodgens0411@gmail.com" at bounding box center [740, 226] width 238 height 50
click at [676, 221] on select "Everyone hodgens0411@gmail.com" at bounding box center [740, 226] width 238 height 50
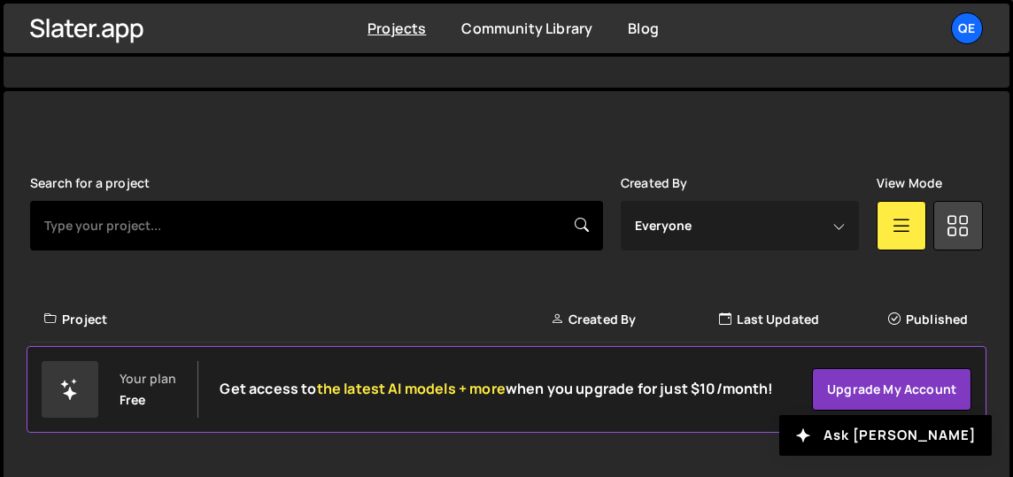
click at [119, 230] on input "text" at bounding box center [316, 226] width 573 height 50
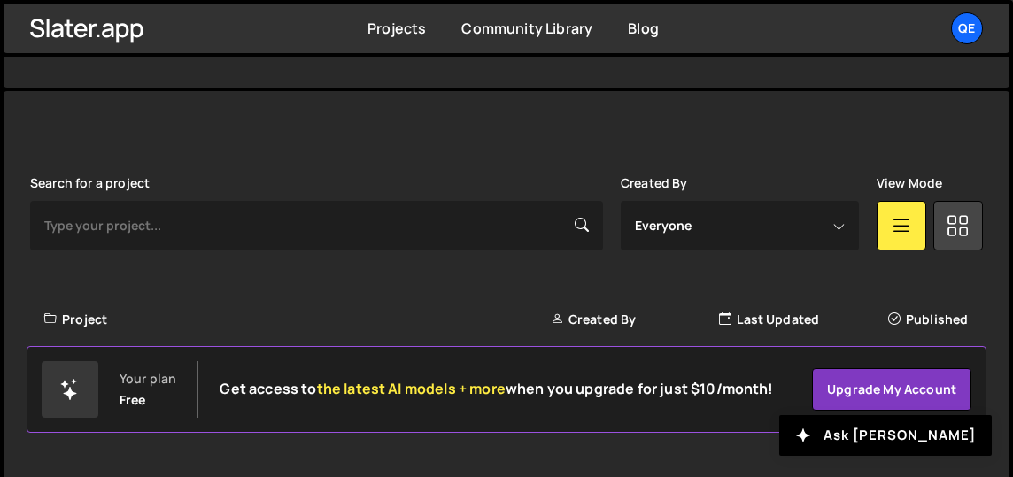
click at [542, 122] on div "Slater is designed for desktop use. Please use a larger screen to access the fu…" at bounding box center [507, 291] width 1006 height 401
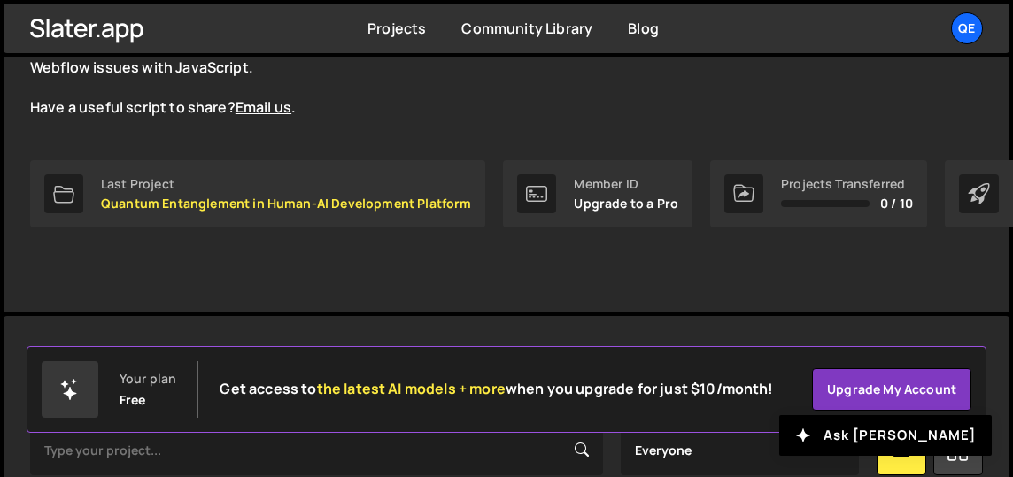
scroll to position [194, 0]
click at [245, 208] on p "Quantum Entanglement in Human-AI Development Platform" at bounding box center [286, 204] width 370 height 14
